Goal: Task Accomplishment & Management: Manage account settings

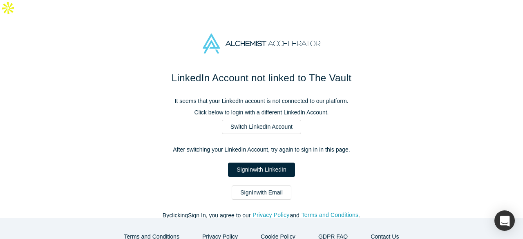
click at [256, 186] on link "Sign In with Email" at bounding box center [262, 193] width 60 height 14
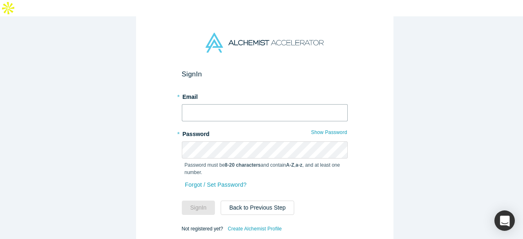
click at [244, 104] on input "text" at bounding box center [265, 112] width 166 height 17
type input "[EMAIL_ADDRESS][DOMAIN_NAME]"
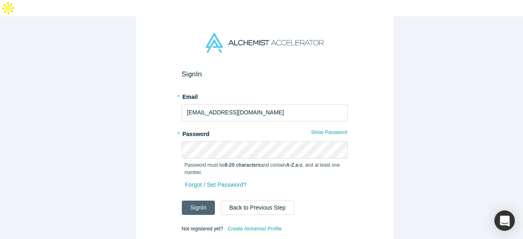
click at [201, 201] on button "Sign In" at bounding box center [199, 208] width 34 height 14
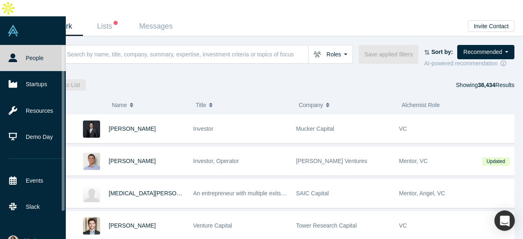
click at [38, 45] on link "People" at bounding box center [36, 58] width 72 height 26
click at [25, 237] on span "My Account" at bounding box center [39, 241] width 29 height 9
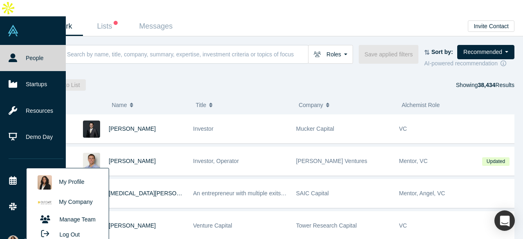
click at [65, 173] on link "My Profile" at bounding box center [68, 183] width 68 height 20
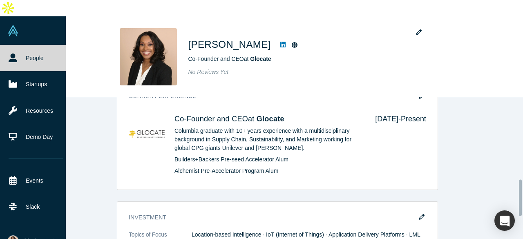
scroll to position [360, 0]
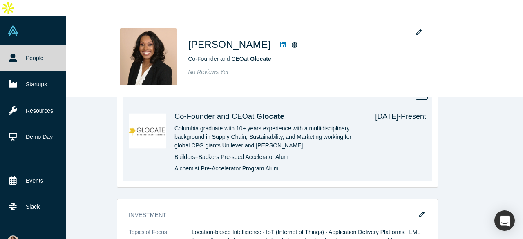
click at [274, 124] on p "Columbia graduate with 10+ years experience with a multidisciplinary background…" at bounding box center [269, 137] width 189 height 26
click at [270, 128] on p "Columbia graduate with 10+ years experience with a multidisciplinary background…" at bounding box center [269, 137] width 189 height 26
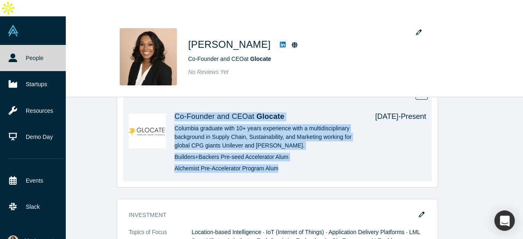
drag, startPoint x: 276, startPoint y: 150, endPoint x: 173, endPoint y: 96, distance: 115.7
click at [175, 112] on div "Co-Founder and CEO at Glocate Columbia graduate with 10+ years experience with …" at bounding box center [269, 143] width 189 height 63
copy div "Co-Founder and CEO at Glocate Columbia graduate with 10+ years experience with …"
